Goal: Task Accomplishment & Management: Manage account settings

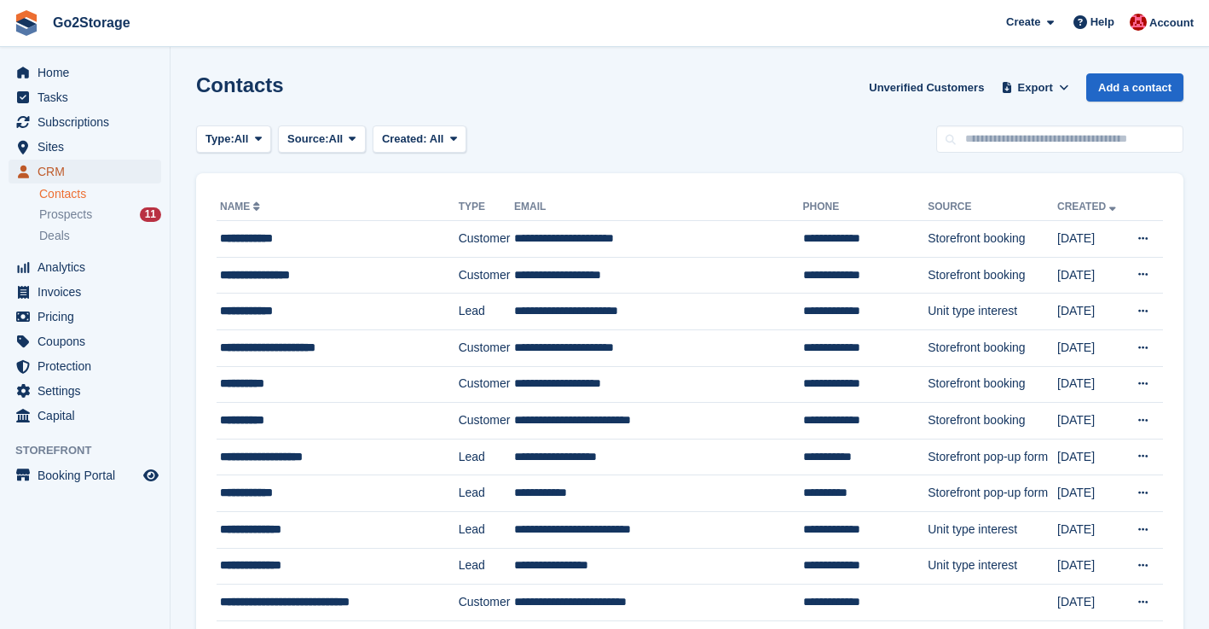
click at [49, 168] on span "CRM" at bounding box center [89, 171] width 102 height 24
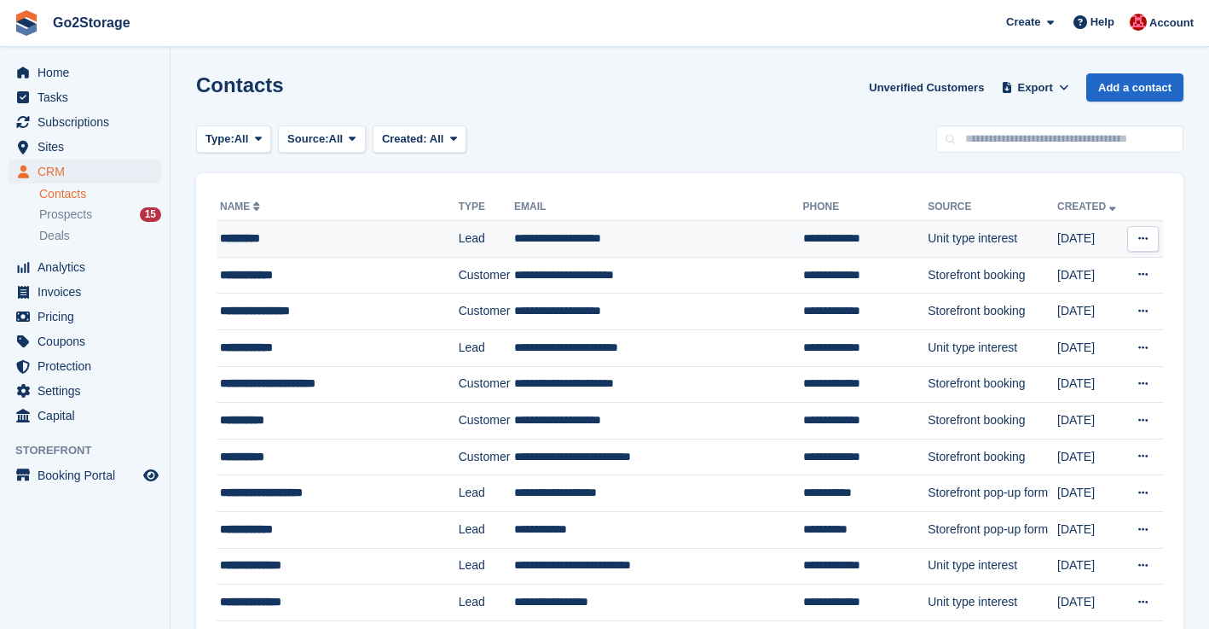
click at [1136, 240] on button at bounding box center [1144, 239] width 32 height 26
click at [1048, 308] on p "Delete contact" at bounding box center [1077, 309] width 148 height 22
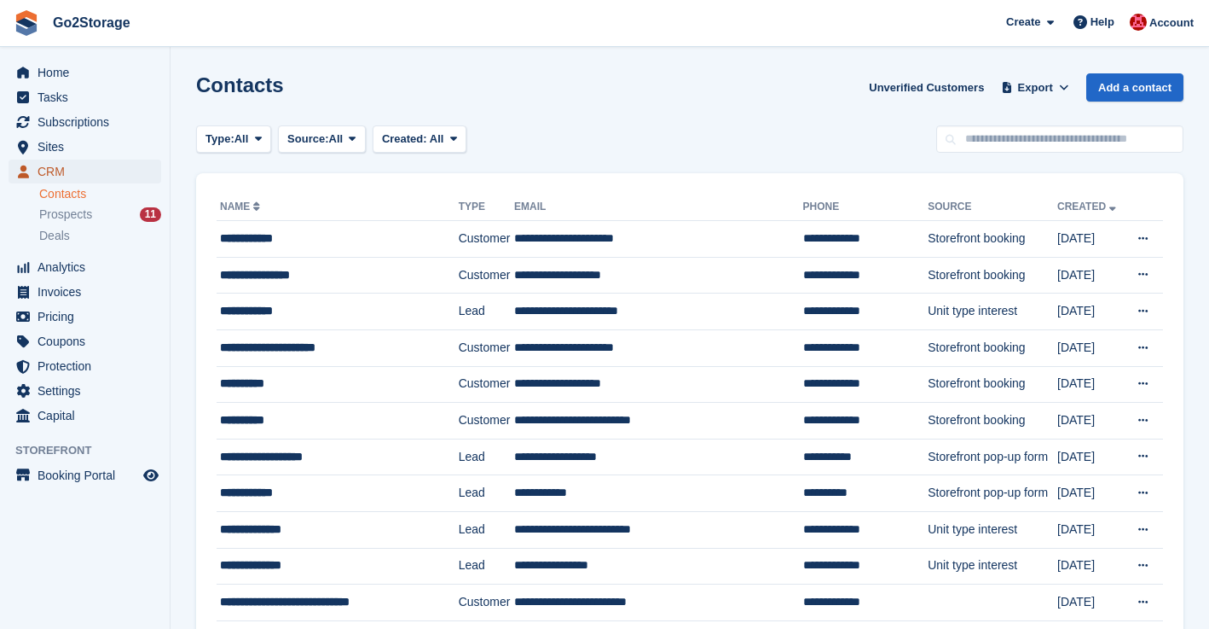
click at [55, 163] on span "CRM" at bounding box center [89, 171] width 102 height 24
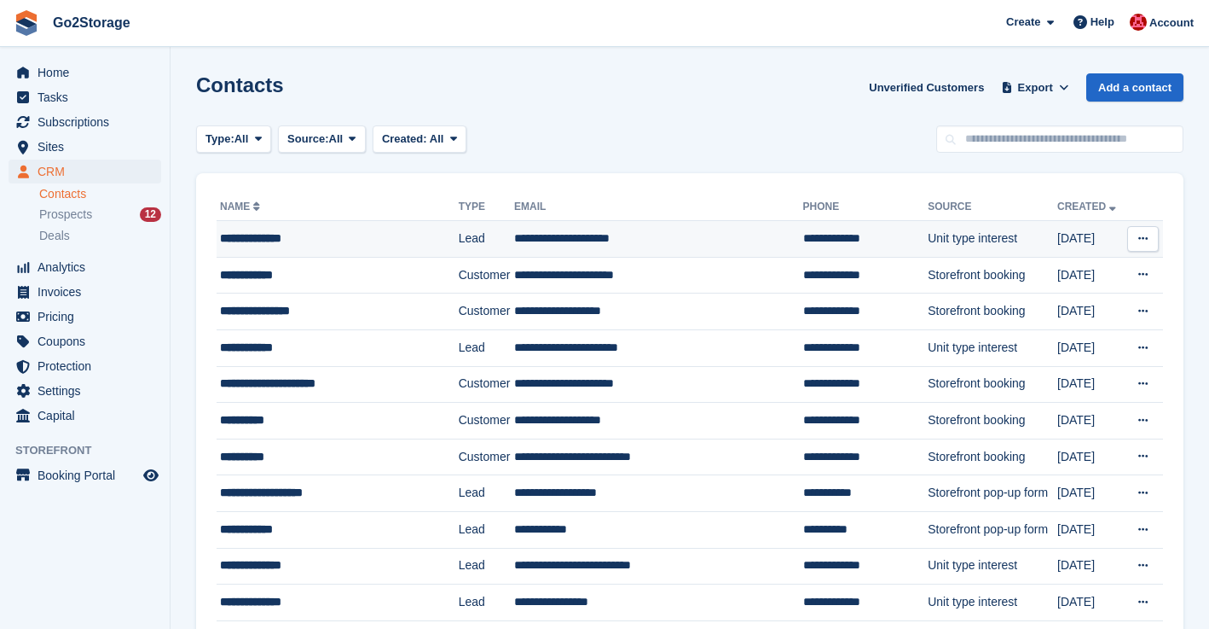
click at [1147, 238] on icon at bounding box center [1143, 238] width 9 height 11
click at [1047, 314] on p "Delete contact" at bounding box center [1077, 309] width 148 height 22
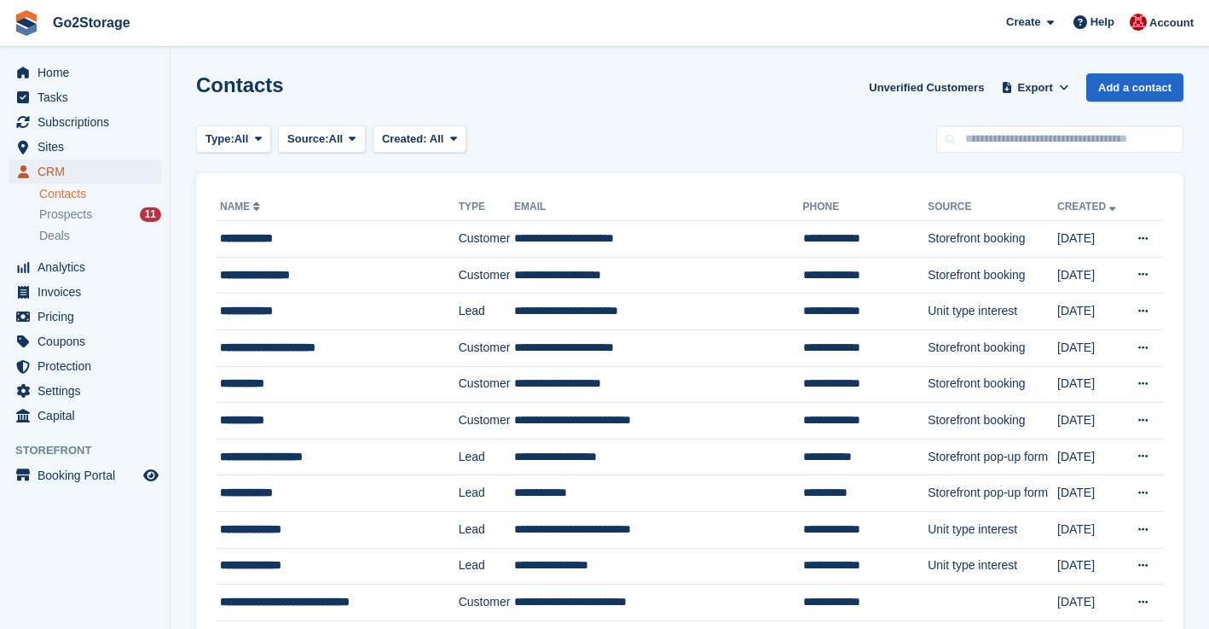
click at [49, 177] on span "CRM" at bounding box center [89, 171] width 102 height 24
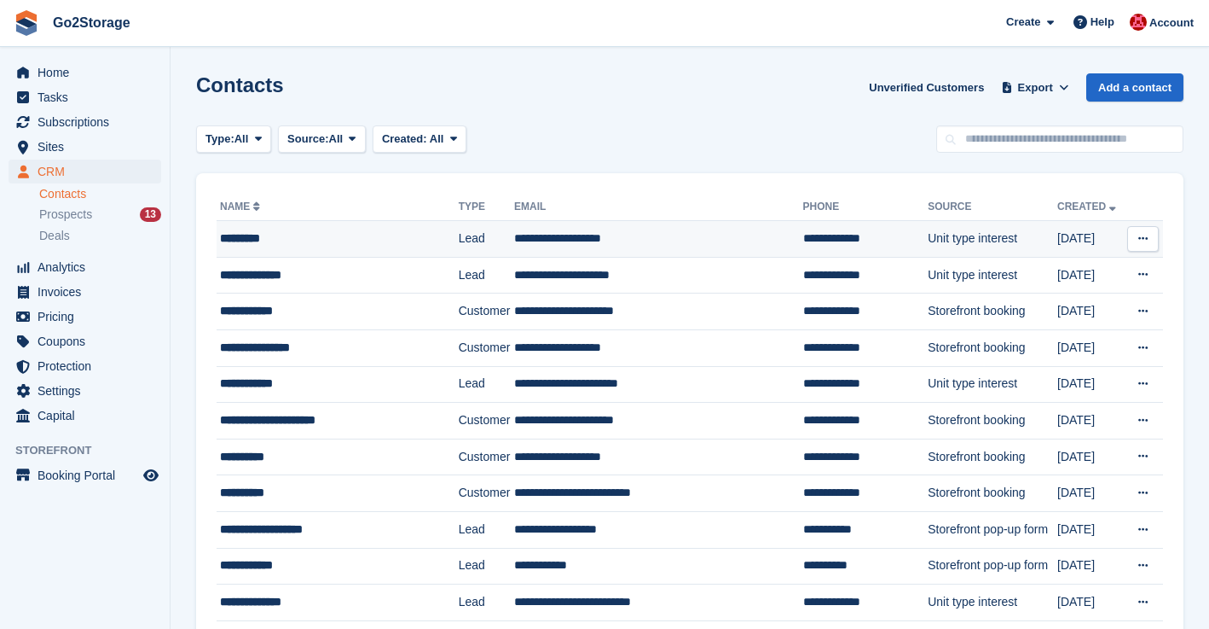
click at [1139, 239] on icon at bounding box center [1143, 238] width 9 height 11
click at [1065, 310] on p "Delete contact" at bounding box center [1077, 309] width 148 height 22
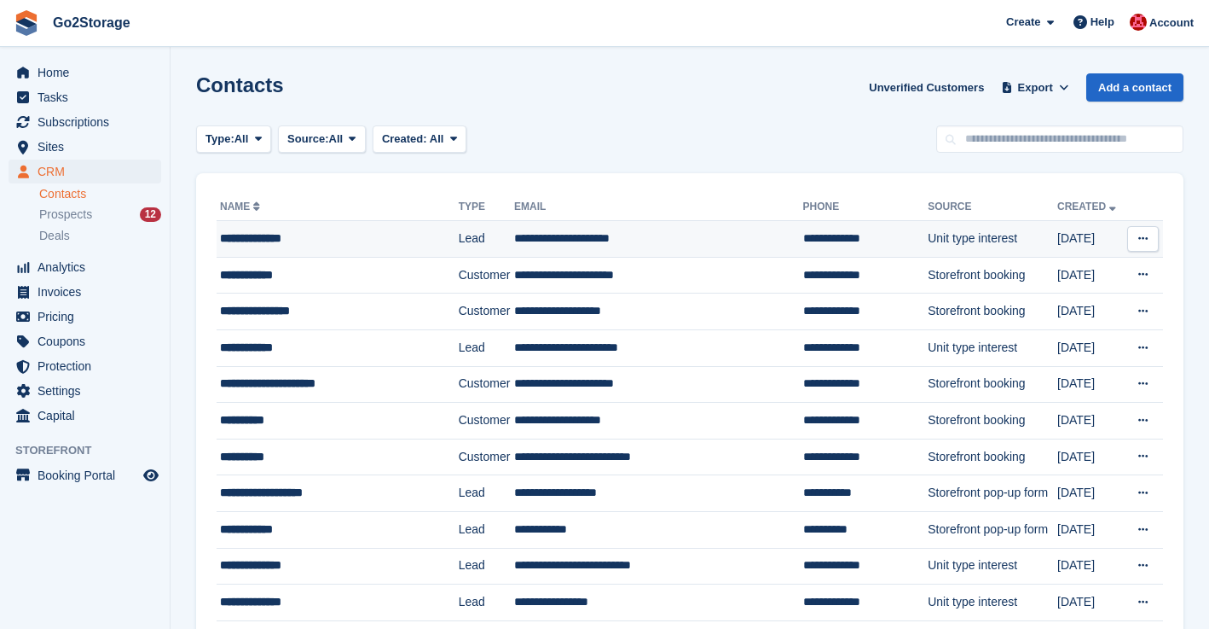
click at [1142, 239] on icon at bounding box center [1143, 238] width 9 height 11
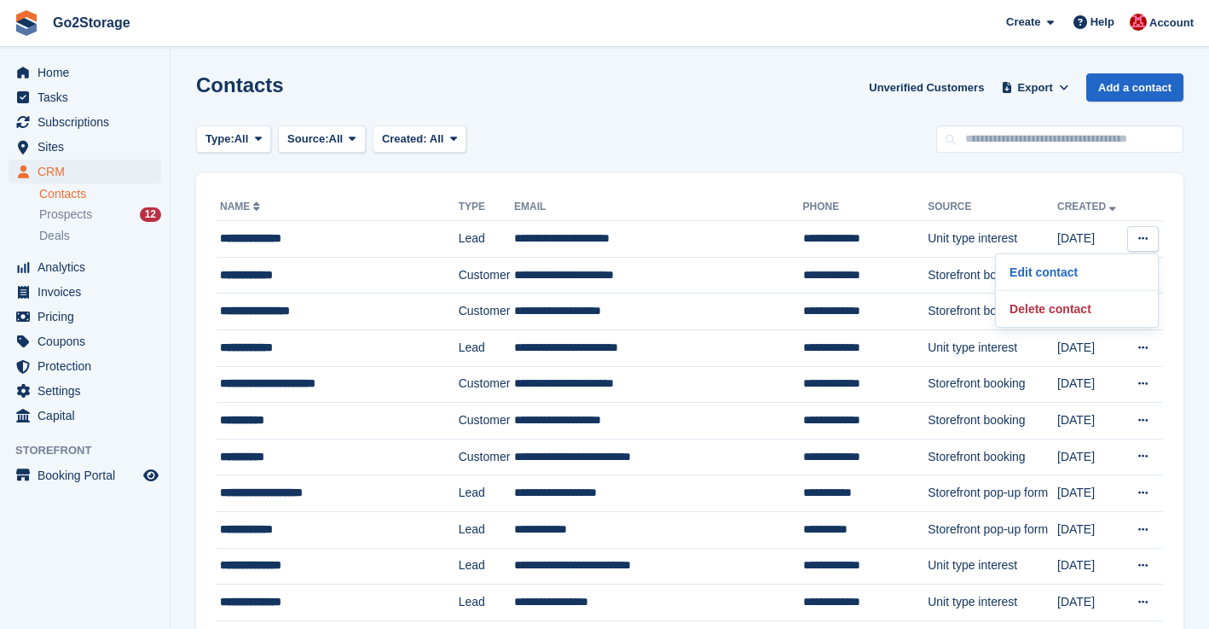
click at [61, 167] on span "CRM" at bounding box center [89, 171] width 102 height 24
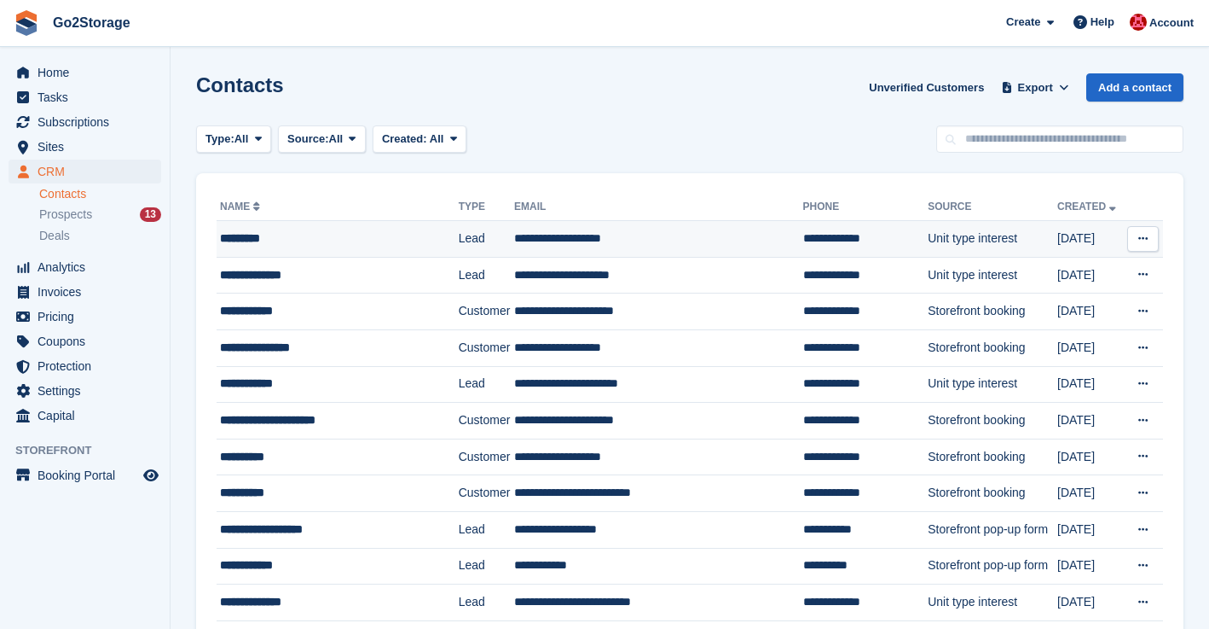
click at [1134, 245] on button at bounding box center [1144, 239] width 32 height 26
click at [1058, 306] on p "Delete contact" at bounding box center [1077, 309] width 148 height 22
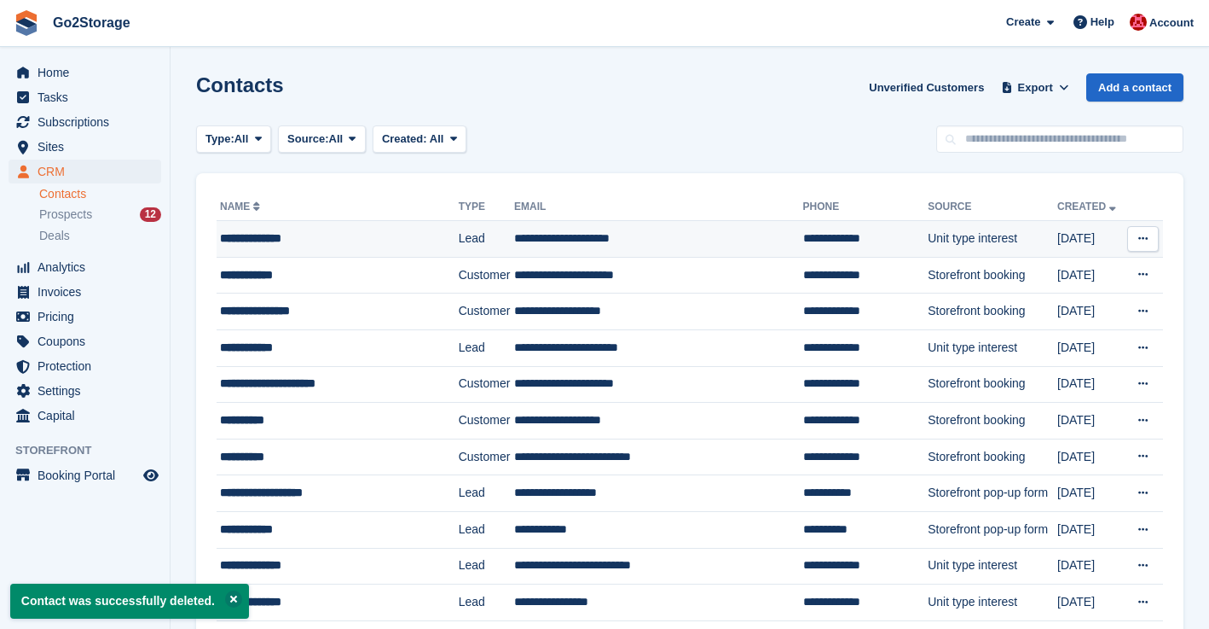
click at [1149, 239] on button at bounding box center [1144, 239] width 32 height 26
click at [1046, 314] on p "Delete contact" at bounding box center [1077, 309] width 148 height 22
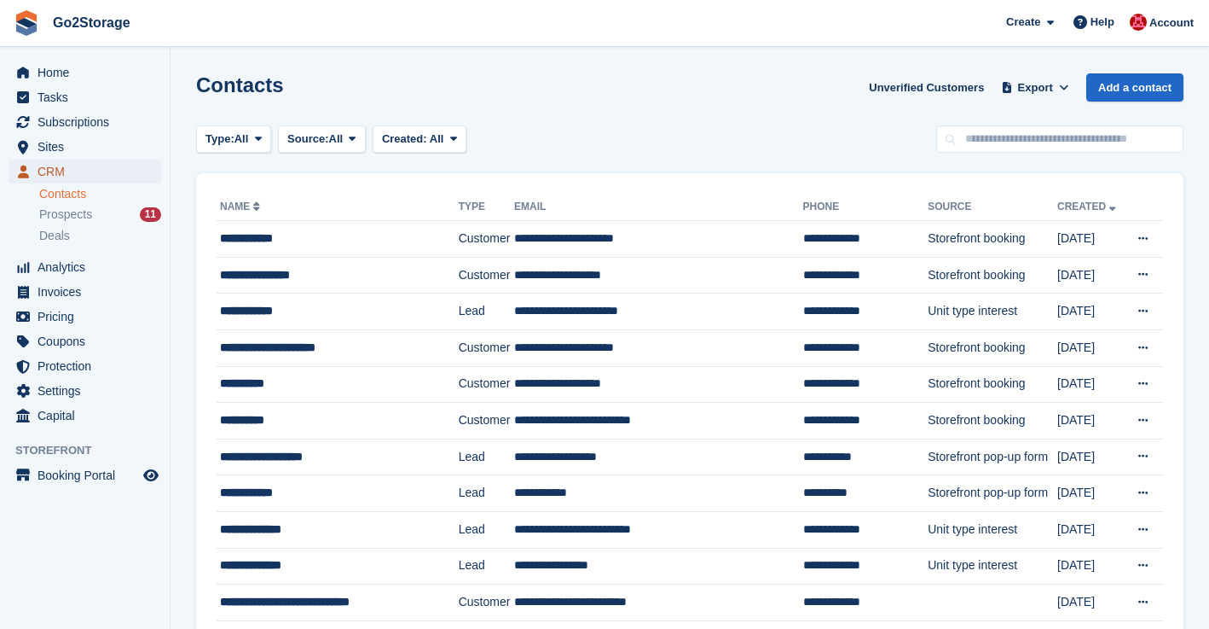
click at [52, 168] on span "CRM" at bounding box center [89, 171] width 102 height 24
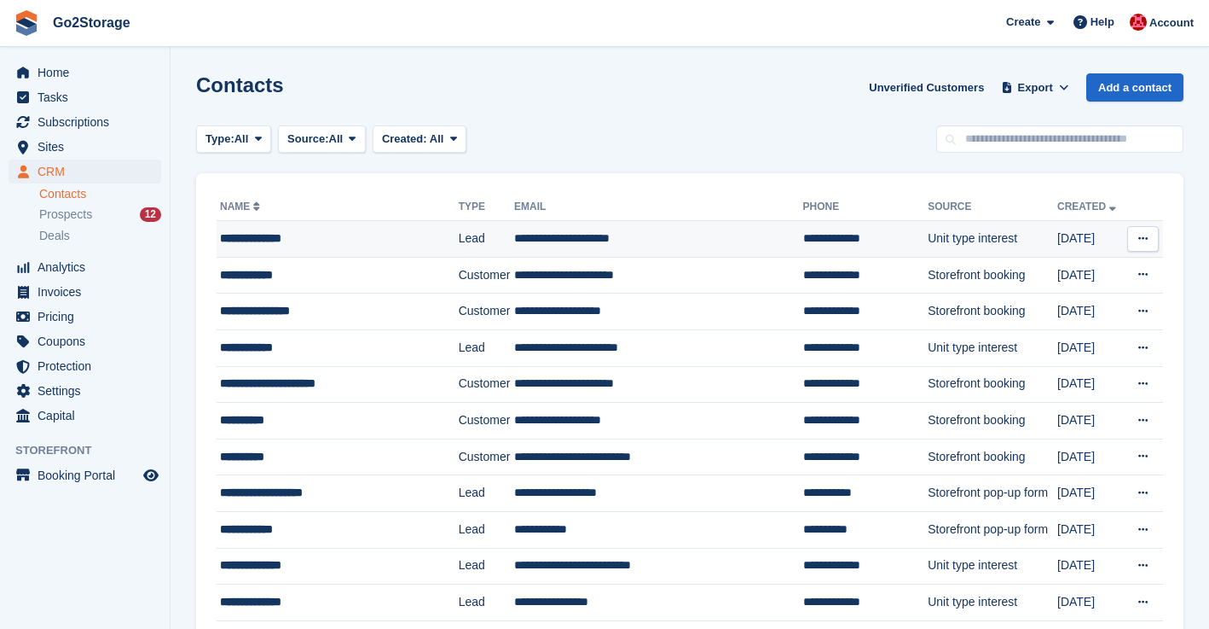
click at [1139, 236] on icon at bounding box center [1143, 238] width 9 height 11
click at [1057, 318] on p "Delete contact" at bounding box center [1077, 309] width 148 height 22
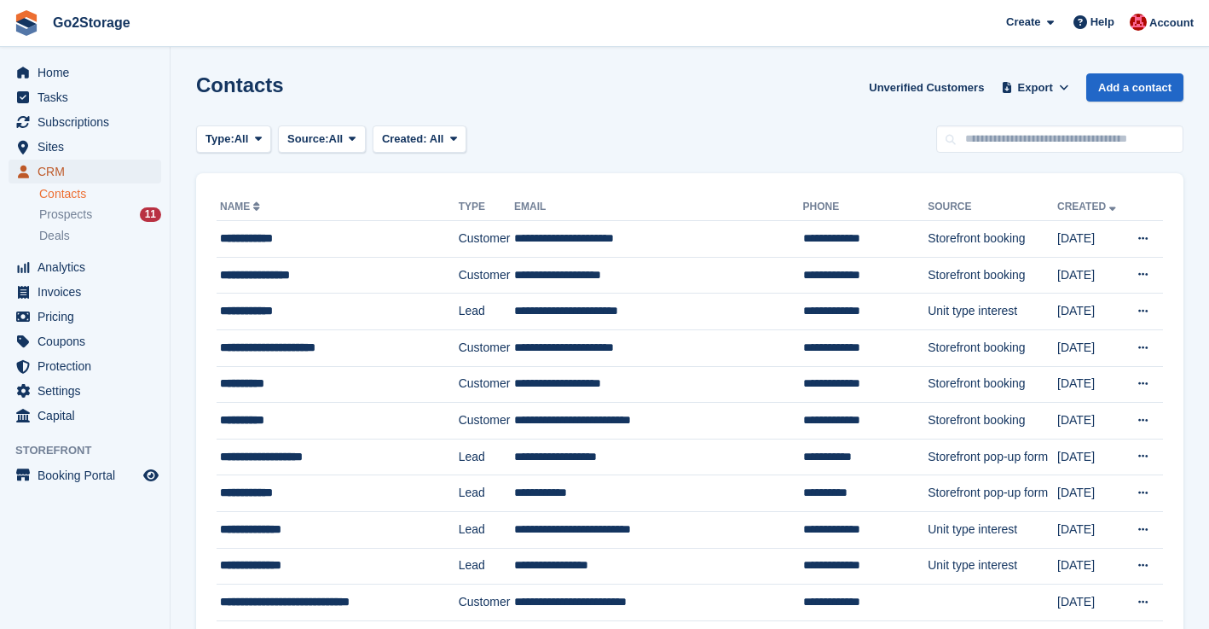
click at [58, 173] on span "CRM" at bounding box center [89, 171] width 102 height 24
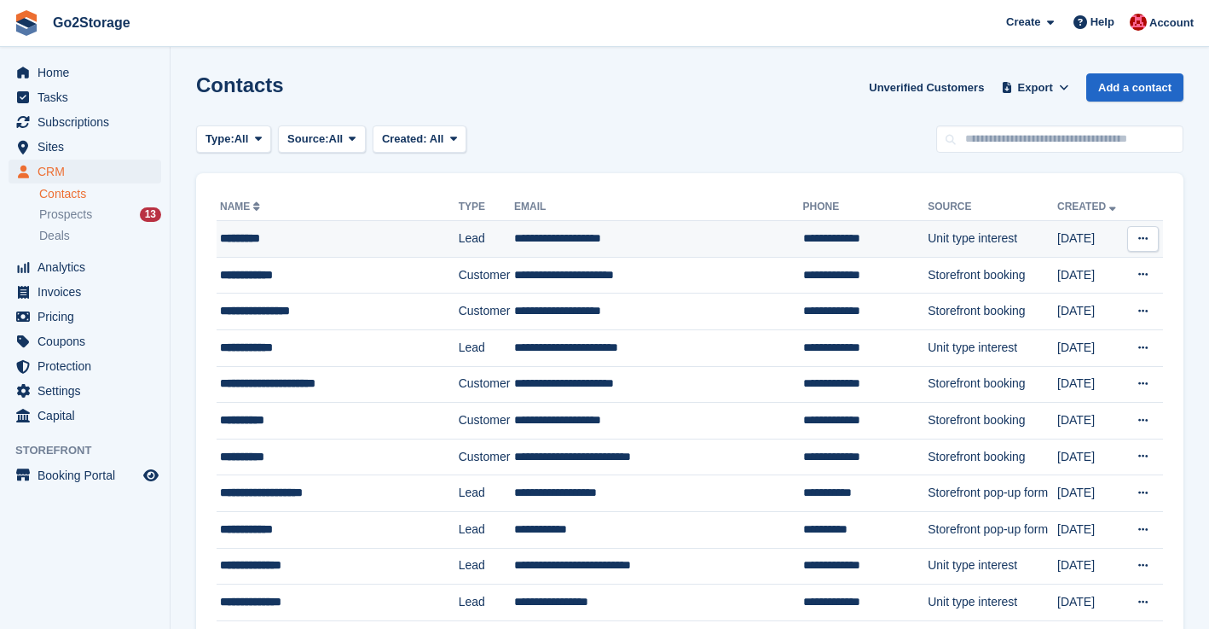
click at [1139, 242] on icon at bounding box center [1143, 238] width 9 height 11
click at [1070, 309] on p "Delete contact" at bounding box center [1077, 309] width 148 height 22
